Goal: Information Seeking & Learning: Learn about a topic

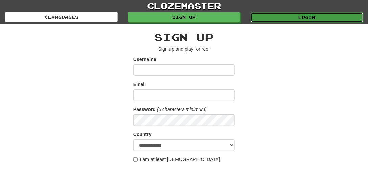
click at [330, 16] on link "Login" at bounding box center [306, 17] width 113 height 10
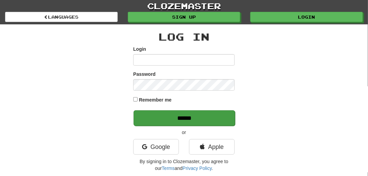
type input "*********"
click at [180, 119] on input "******" at bounding box center [183, 118] width 101 height 16
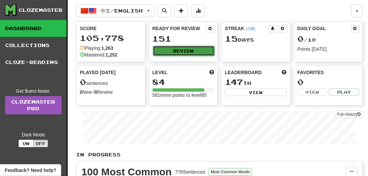
click at [189, 51] on button "Review" at bounding box center [184, 51] width 62 height 10
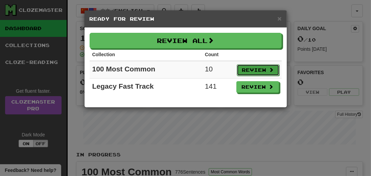
click at [264, 69] on button "Review" at bounding box center [258, 69] width 43 height 11
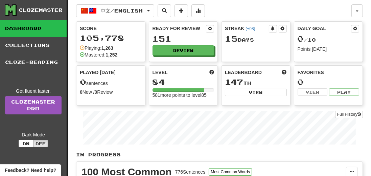
select select "**"
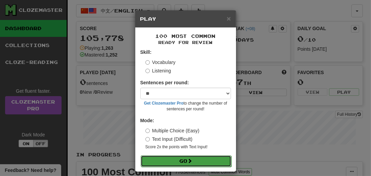
click at [175, 159] on button "Go" at bounding box center [186, 160] width 91 height 11
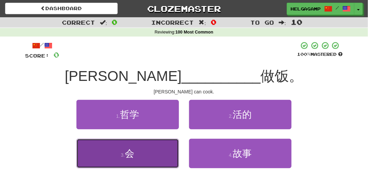
click at [130, 155] on span "会" at bounding box center [129, 153] width 9 height 10
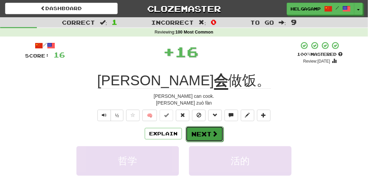
click at [203, 133] on button "Next" at bounding box center [204, 134] width 38 height 16
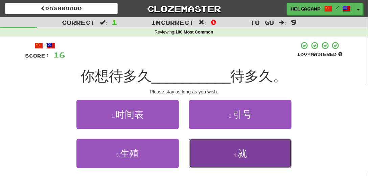
click at [237, 153] on small "4 ." at bounding box center [235, 154] width 4 height 5
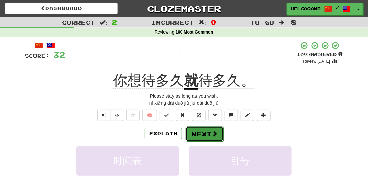
click at [202, 133] on button "Next" at bounding box center [204, 134] width 38 height 16
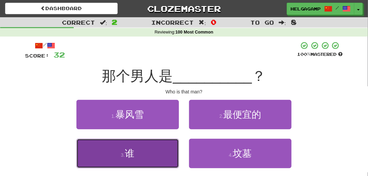
click at [131, 156] on span "谁" at bounding box center [129, 153] width 9 height 10
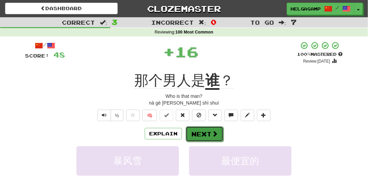
click at [198, 133] on button "Next" at bounding box center [204, 134] width 38 height 16
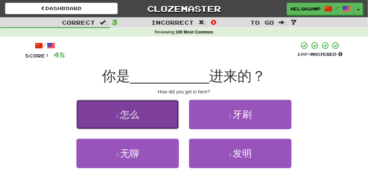
click at [129, 116] on span "怎么" at bounding box center [129, 114] width 19 height 10
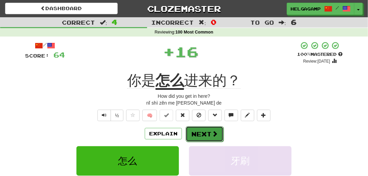
click at [195, 131] on button "Next" at bounding box center [204, 134] width 38 height 16
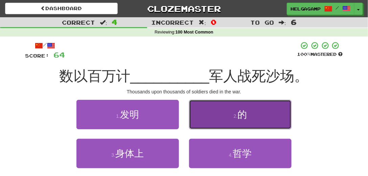
click at [239, 115] on span "的" at bounding box center [241, 114] width 9 height 10
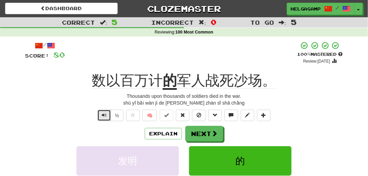
click at [105, 113] on span "Text-to-speech controls" at bounding box center [104, 115] width 5 height 5
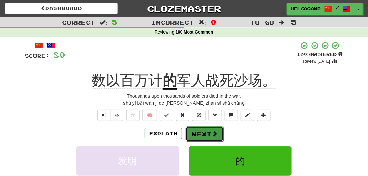
click at [207, 134] on button "Next" at bounding box center [204, 134] width 38 height 16
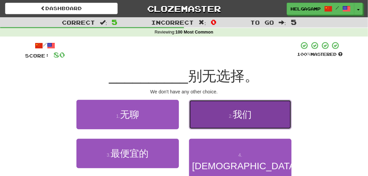
click at [246, 115] on span "我们" at bounding box center [241, 114] width 19 height 10
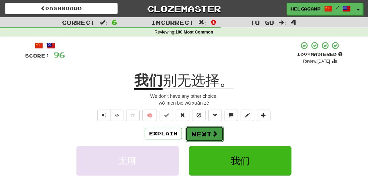
click at [199, 133] on button "Next" at bounding box center [204, 134] width 38 height 16
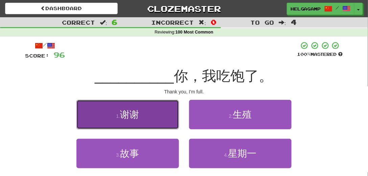
click at [134, 118] on span "谢谢" at bounding box center [129, 114] width 19 height 10
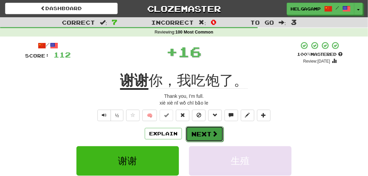
click at [195, 136] on button "Next" at bounding box center [204, 134] width 38 height 16
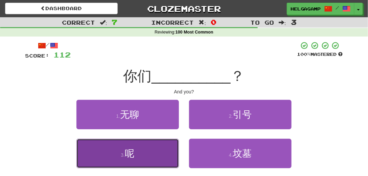
click at [128, 152] on span "呢" at bounding box center [129, 153] width 9 height 10
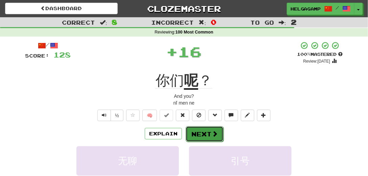
click at [195, 133] on button "Next" at bounding box center [204, 134] width 38 height 16
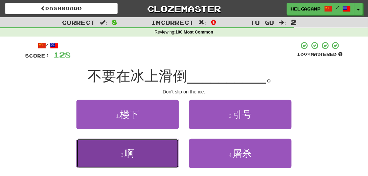
click at [133, 154] on span "啊" at bounding box center [129, 153] width 9 height 10
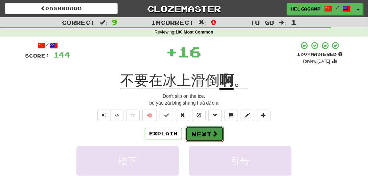
click at [208, 136] on button "Next" at bounding box center [204, 134] width 38 height 16
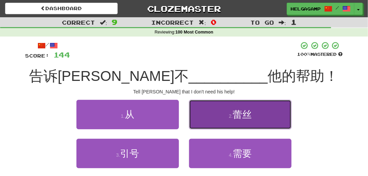
click at [238, 115] on span "蕾丝" at bounding box center [241, 114] width 19 height 10
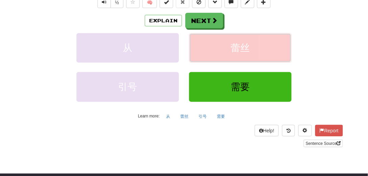
scroll to position [116, 0]
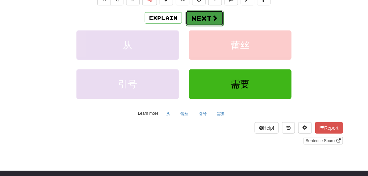
click at [202, 13] on button "Next" at bounding box center [204, 18] width 38 height 16
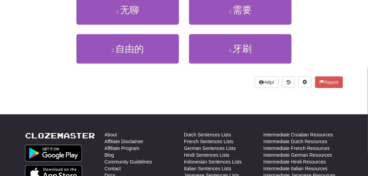
scroll to position [8, 0]
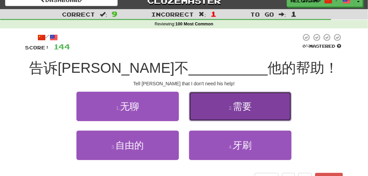
click at [239, 101] on span "需要" at bounding box center [241, 106] width 19 height 10
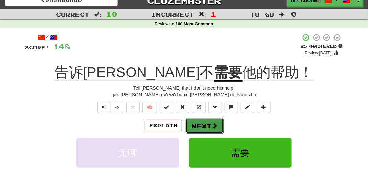
click at [212, 127] on span at bounding box center [215, 125] width 6 height 6
